Goal: Information Seeking & Learning: Learn about a topic

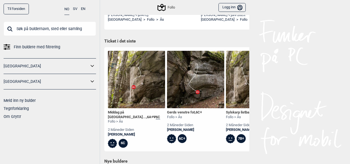
scroll to position [138, 0]
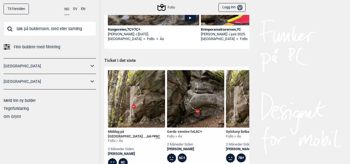
click at [135, 131] on div "Middag på Villa Sand... , 6A+ Ψ 6C" at bounding box center [136, 133] width 57 height 9
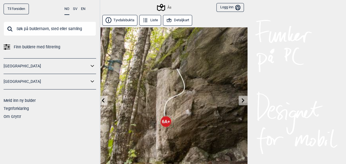
click at [123, 20] on button "Tyvdalsbukta" at bounding box center [119, 20] width 35 height 11
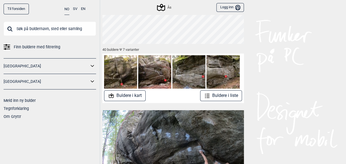
scroll to position [55, 0]
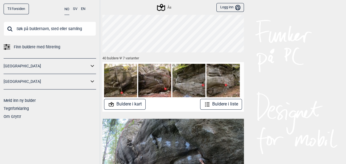
click at [135, 104] on button "Buldere i kart" at bounding box center [125, 104] width 42 height 11
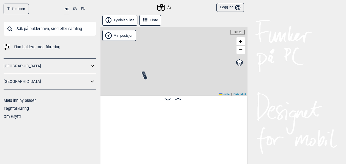
scroll to position [0, 43]
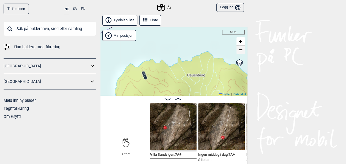
click at [241, 50] on span "−" at bounding box center [241, 49] width 4 height 7
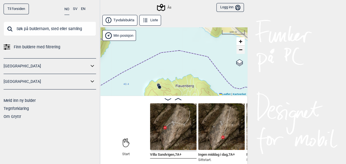
click at [241, 50] on span "−" at bounding box center [241, 49] width 4 height 7
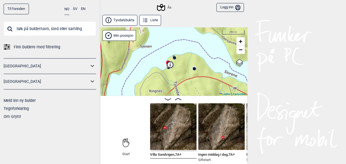
drag, startPoint x: 185, startPoint y: 82, endPoint x: 193, endPoint y: 48, distance: 34.9
click at [193, 48] on div "Ås Min posisjon 200 m + − Kartverket OpenStreetMap Google satellite Leaflet | K…" at bounding box center [173, 61] width 149 height 68
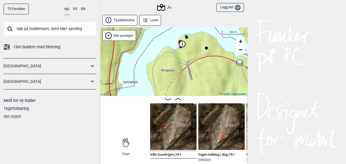
drag, startPoint x: 189, startPoint y: 73, endPoint x: 201, endPoint y: 53, distance: 23.9
click at [201, 53] on div "Ås Min posisjon 200 m + − Kartverket OpenStreetMap Google satellite Leaflet | K…" at bounding box center [173, 61] width 149 height 68
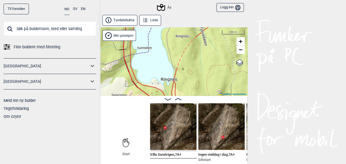
drag, startPoint x: 195, startPoint y: 68, endPoint x: 208, endPoint y: 34, distance: 36.3
click at [208, 34] on div "Ås Min posisjon 200 m + − Kartverket OpenStreetMap Google satellite Leaflet | K…" at bounding box center [173, 61] width 149 height 68
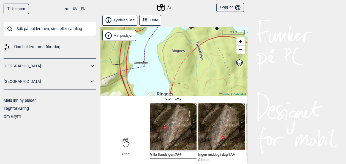
drag, startPoint x: 193, startPoint y: 62, endPoint x: 188, endPoint y: 85, distance: 23.6
click at [188, 85] on div "Ås Min posisjon 200 m + − Kartverket OpenStreetMap Google satellite Leaflet | K…" at bounding box center [173, 61] width 149 height 68
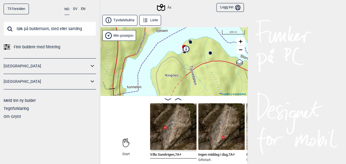
drag, startPoint x: 200, startPoint y: 57, endPoint x: 194, endPoint y: 81, distance: 25.4
click at [194, 81] on div "Ås Min posisjon 200 m + − Kartverket OpenStreetMap Google satellite Leaflet | K…" at bounding box center [173, 61] width 149 height 68
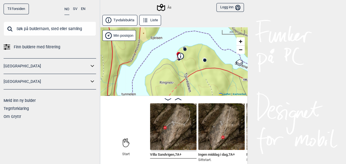
drag, startPoint x: 196, startPoint y: 71, endPoint x: 191, endPoint y: 78, distance: 9.0
click at [191, 78] on div "Ås Min posisjon 200 m + − Kartverket OpenStreetMap Google satellite Leaflet | K…" at bounding box center [173, 61] width 149 height 68
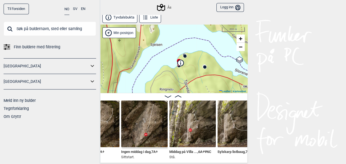
scroll to position [0, 131]
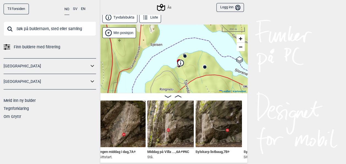
scroll to position [0, 146]
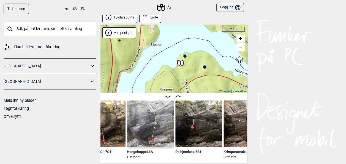
scroll to position [0, 366]
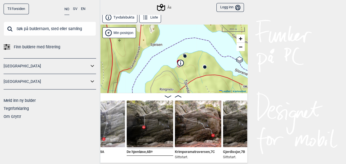
scroll to position [0, 399]
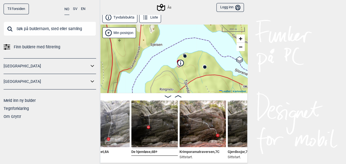
click at [151, 127] on img at bounding box center [154, 123] width 47 height 47
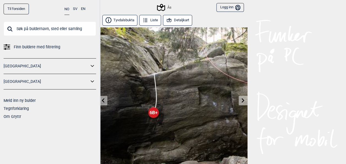
click at [242, 99] on icon at bounding box center [243, 100] width 3 height 4
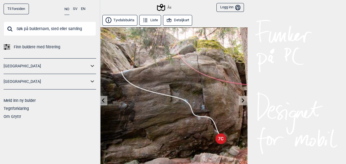
click at [243, 100] on icon at bounding box center [243, 100] width 4 height 4
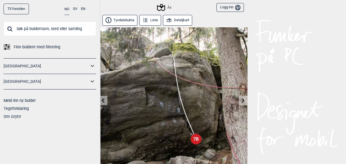
click at [243, 100] on icon at bounding box center [243, 100] width 3 height 4
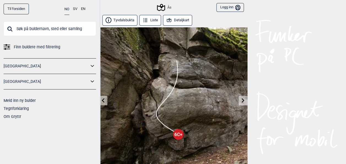
click at [243, 98] on icon at bounding box center [243, 100] width 4 height 4
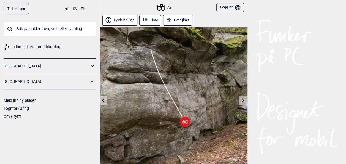
click at [243, 99] on icon at bounding box center [243, 100] width 3 height 4
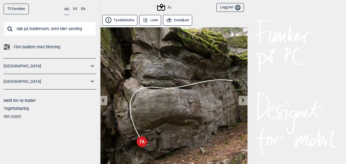
click at [243, 99] on icon at bounding box center [243, 100] width 3 height 4
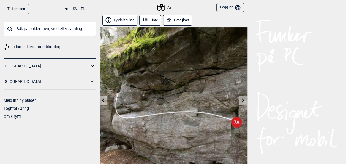
click at [243, 99] on icon at bounding box center [243, 100] width 3 height 4
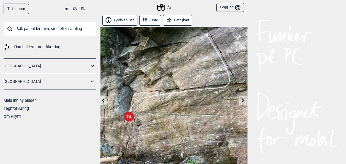
click at [243, 99] on icon at bounding box center [243, 100] width 3 height 4
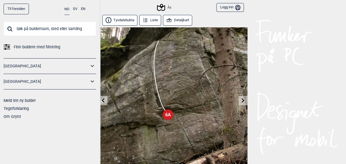
click at [243, 99] on icon at bounding box center [243, 100] width 3 height 4
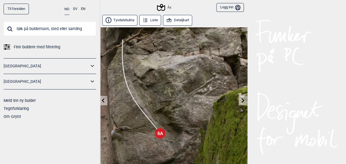
click at [243, 99] on icon at bounding box center [243, 100] width 3 height 4
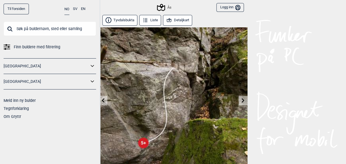
click at [243, 99] on icon at bounding box center [243, 100] width 3 height 4
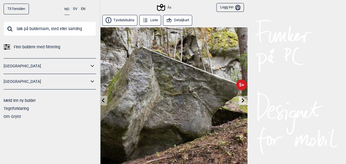
click at [243, 99] on icon at bounding box center [243, 100] width 3 height 4
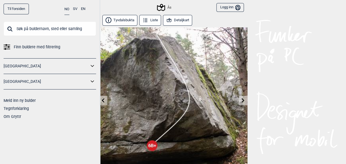
click at [243, 100] on icon at bounding box center [243, 100] width 3 height 4
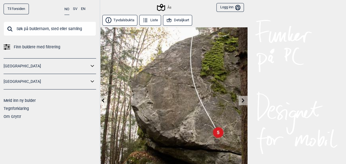
click at [243, 100] on icon at bounding box center [243, 100] width 3 height 4
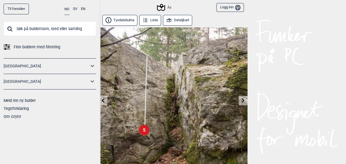
click at [243, 100] on icon at bounding box center [243, 100] width 4 height 4
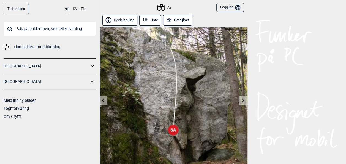
click at [243, 100] on icon at bounding box center [243, 100] width 4 height 4
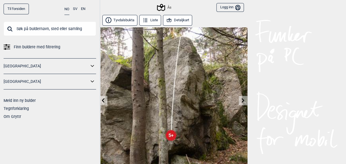
click at [227, 7] on button "Logg inn Bruker" at bounding box center [229, 7] width 27 height 9
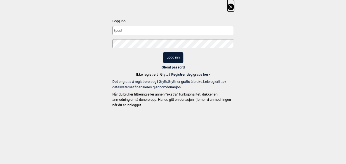
click at [200, 28] on input "text" at bounding box center [173, 31] width 122 height 10
type input "[EMAIL_ADDRESS][DOMAIN_NAME]"
click at [176, 57] on button "Logg inn" at bounding box center [173, 57] width 20 height 11
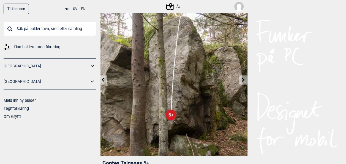
scroll to position [28, 0]
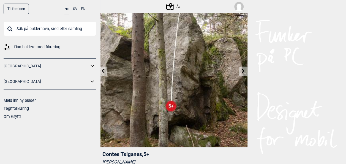
click at [243, 69] on icon at bounding box center [243, 71] width 4 height 4
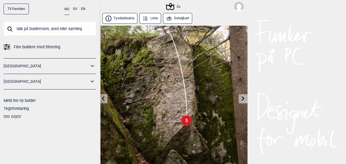
click at [243, 97] on icon at bounding box center [243, 98] width 4 height 4
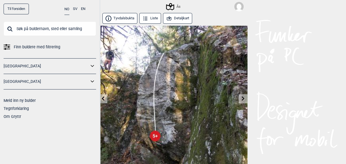
click at [243, 97] on icon at bounding box center [243, 98] width 4 height 4
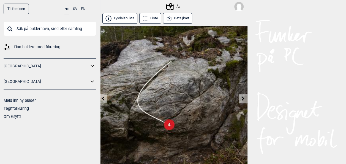
click at [244, 97] on icon at bounding box center [243, 98] width 4 height 4
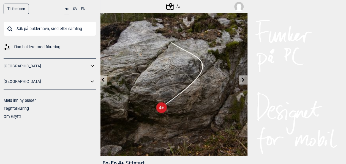
scroll to position [28, 0]
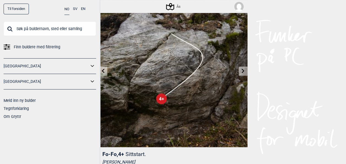
click at [243, 70] on icon at bounding box center [243, 71] width 3 height 4
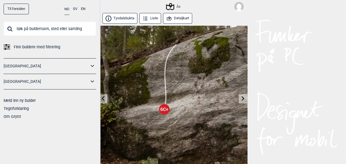
click at [243, 97] on icon at bounding box center [243, 98] width 4 height 4
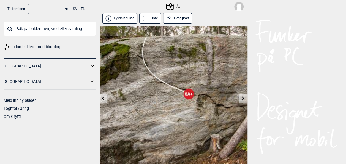
click at [243, 97] on icon at bounding box center [243, 98] width 4 height 4
click at [243, 97] on icon at bounding box center [243, 98] width 3 height 4
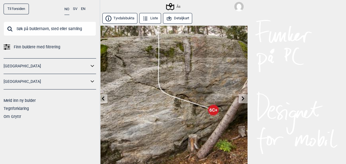
click at [243, 99] on icon at bounding box center [243, 98] width 3 height 4
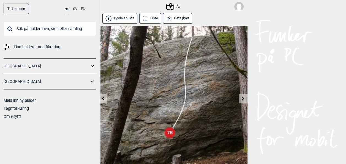
click at [243, 99] on icon at bounding box center [243, 98] width 3 height 4
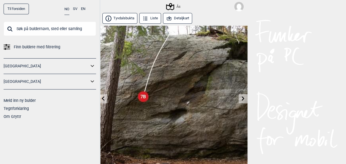
click at [243, 98] on icon at bounding box center [243, 98] width 3 height 4
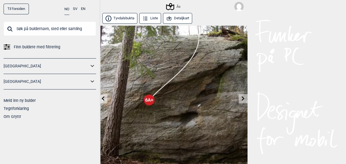
click at [102, 97] on icon at bounding box center [103, 98] width 4 height 4
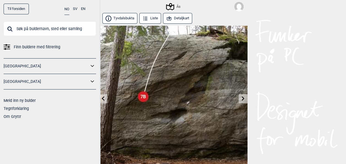
click at [245, 97] on icon at bounding box center [243, 98] width 4 height 4
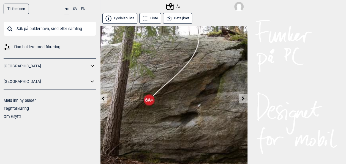
click at [101, 96] on icon at bounding box center [103, 98] width 4 height 4
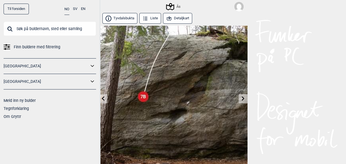
click at [243, 97] on icon at bounding box center [243, 98] width 3 height 4
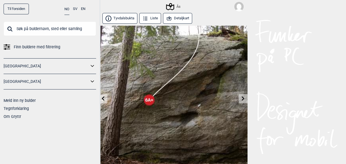
click at [243, 97] on icon at bounding box center [243, 98] width 3 height 4
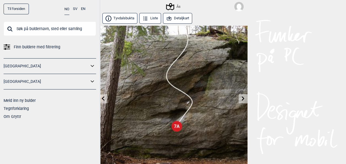
click at [243, 97] on icon at bounding box center [243, 98] width 3 height 4
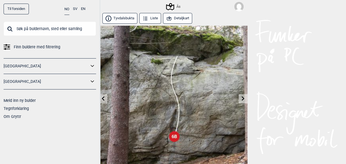
click at [243, 97] on icon at bounding box center [243, 98] width 3 height 4
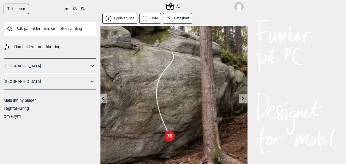
click at [243, 97] on icon at bounding box center [243, 98] width 4 height 4
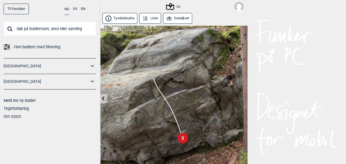
click at [243, 98] on img at bounding box center [173, 100] width 149 height 149
click at [103, 97] on icon at bounding box center [103, 98] width 3 height 4
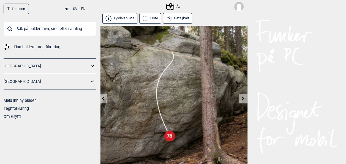
click at [103, 97] on icon at bounding box center [103, 98] width 3 height 4
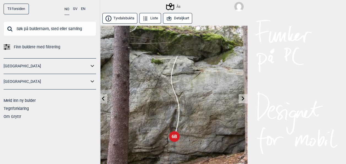
click at [103, 97] on icon at bounding box center [103, 98] width 3 height 4
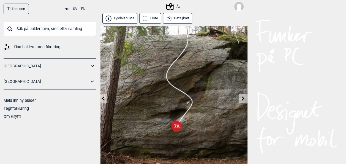
click at [103, 97] on icon at bounding box center [103, 98] width 3 height 4
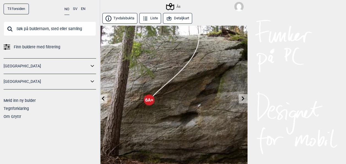
click at [103, 97] on icon at bounding box center [103, 98] width 3 height 4
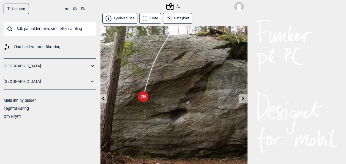
click at [121, 18] on button "Tyvdalsbukta" at bounding box center [119, 18] width 35 height 11
